Goal: Information Seeking & Learning: Learn about a topic

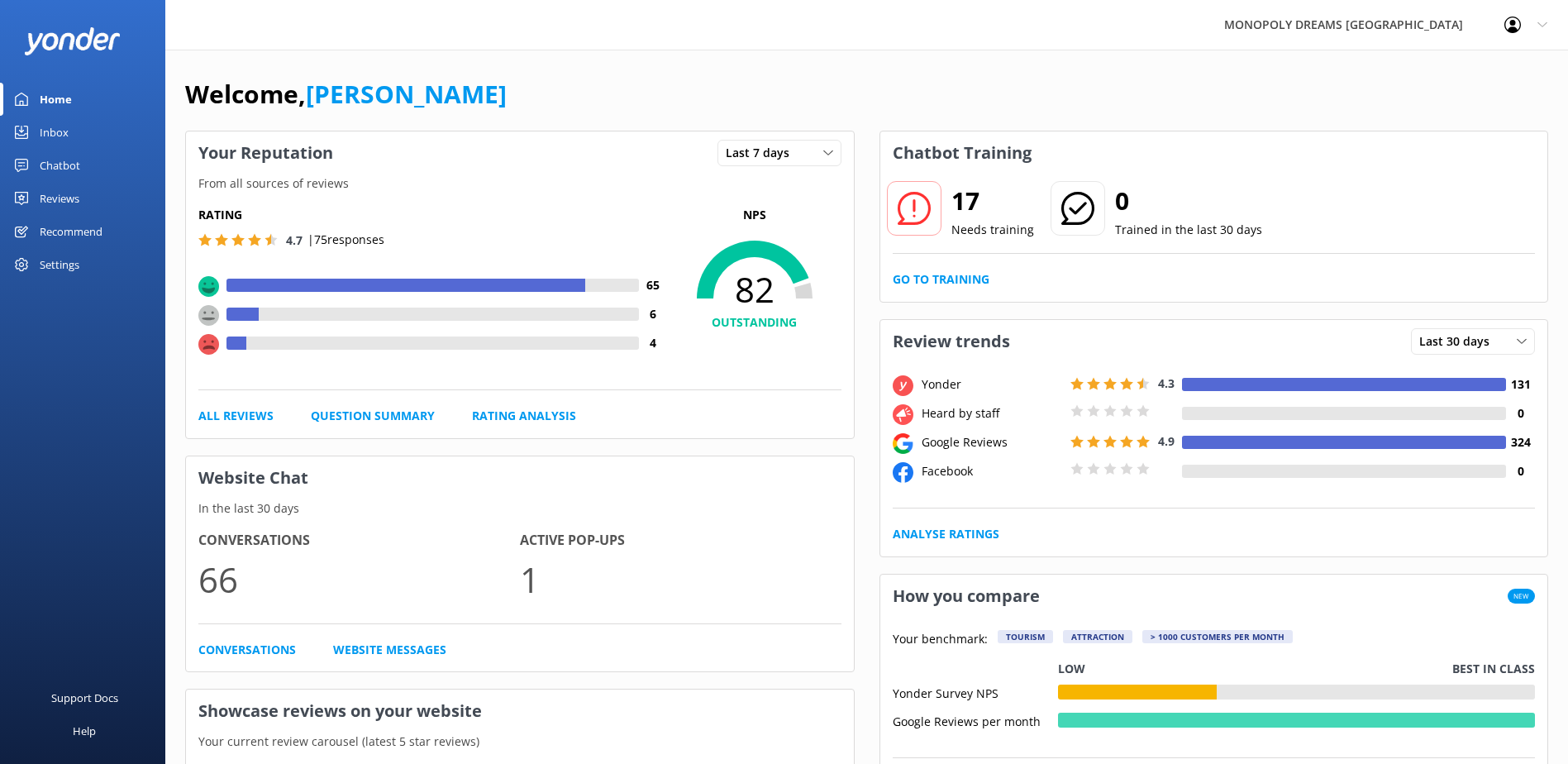
click at [66, 190] on div "Reviews" at bounding box center [59, 198] width 39 height 33
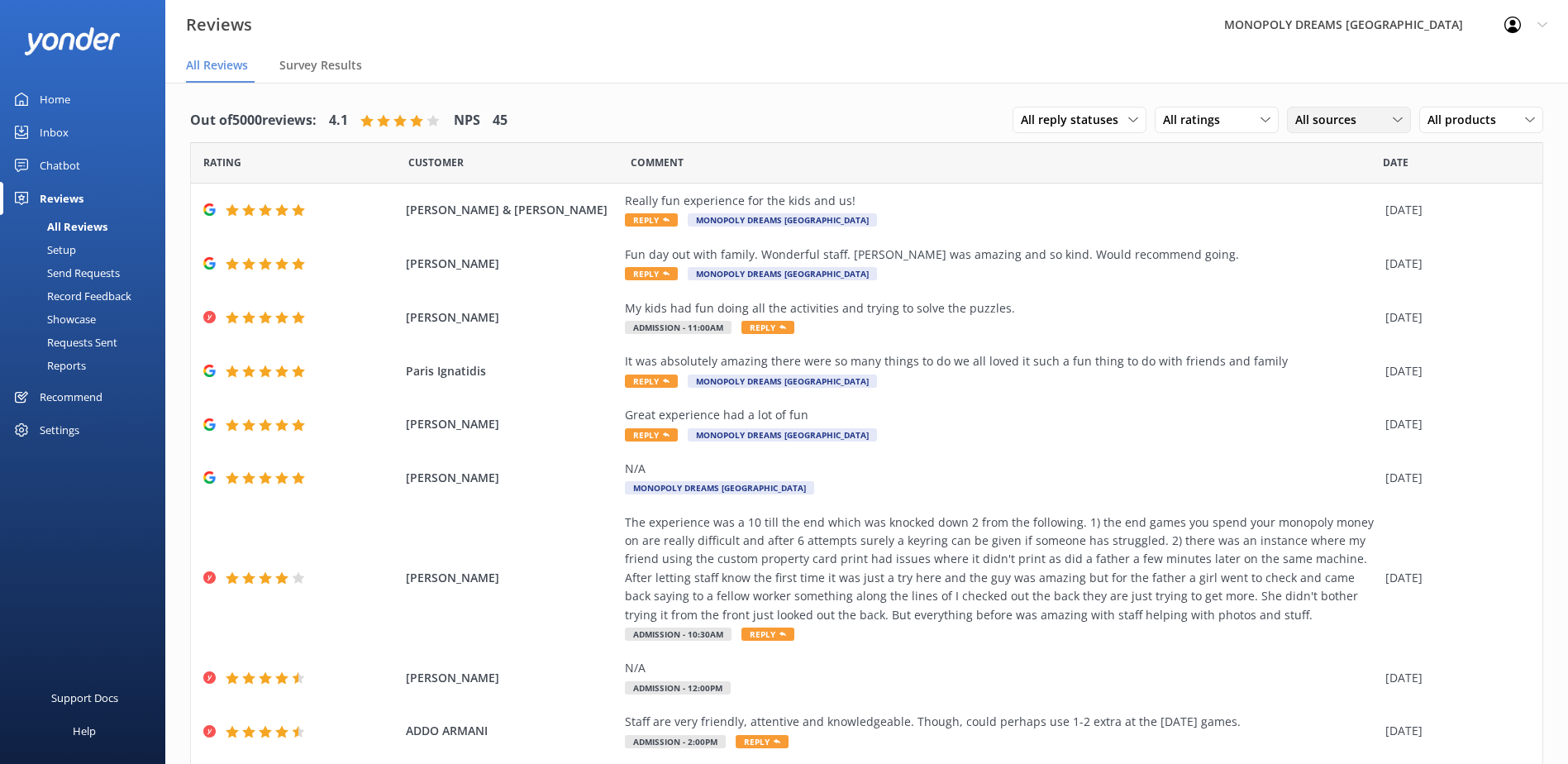
click at [1342, 115] on span "All sources" at bounding box center [1331, 119] width 71 height 18
click at [1329, 189] on div "Yonder survey" at bounding box center [1357, 188] width 93 height 17
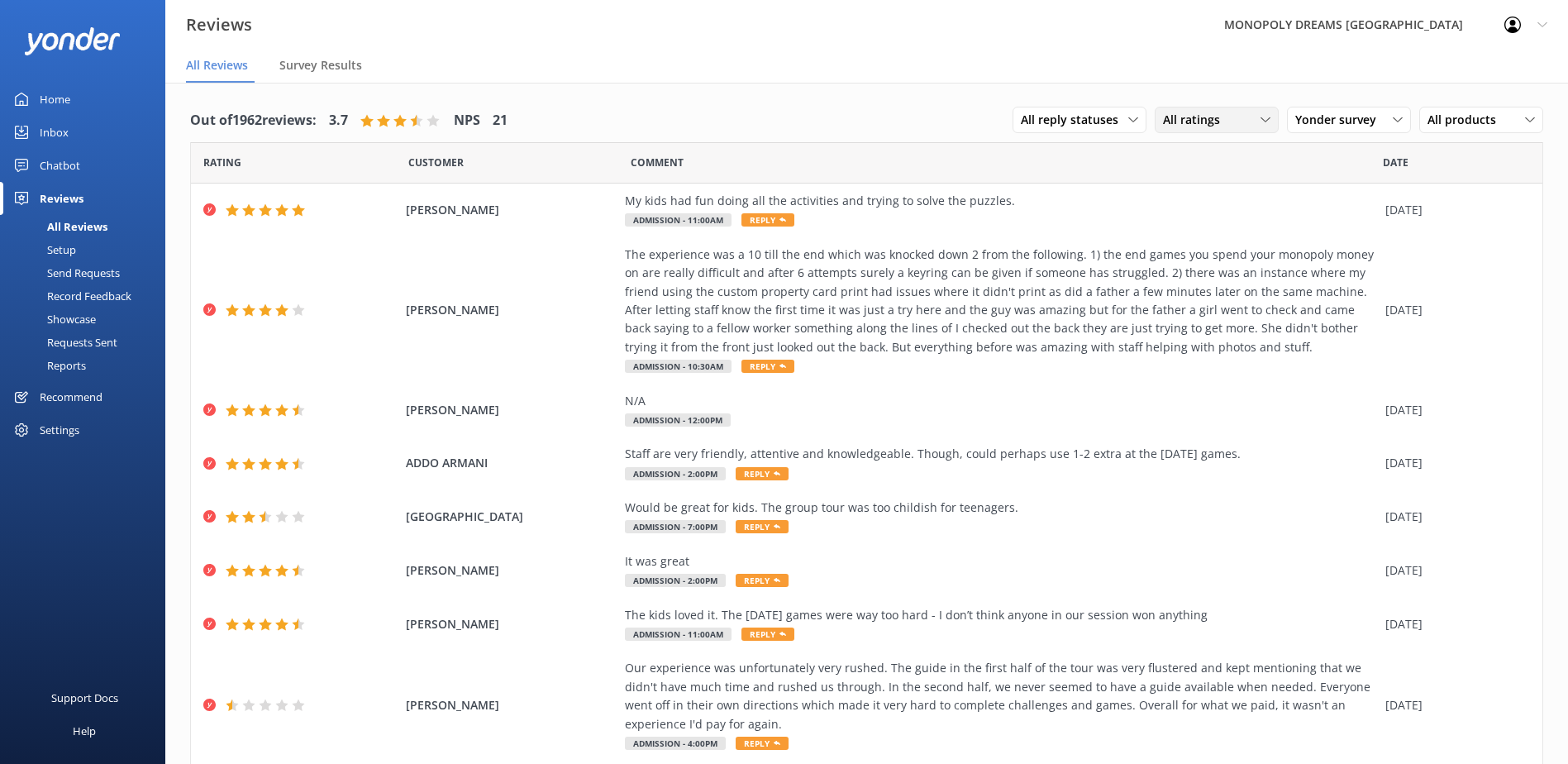
click at [1213, 120] on span "All ratings" at bounding box center [1195, 119] width 67 height 18
click at [1241, 246] on div "Detractors" at bounding box center [1216, 254] width 76 height 17
